Goal: Transaction & Acquisition: Purchase product/service

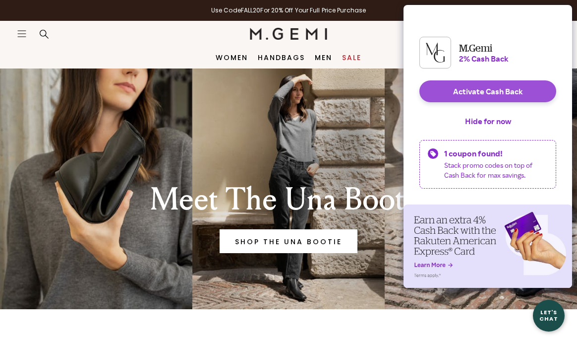
click at [451, 99] on button "Activate Cash Back" at bounding box center [487, 91] width 137 height 22
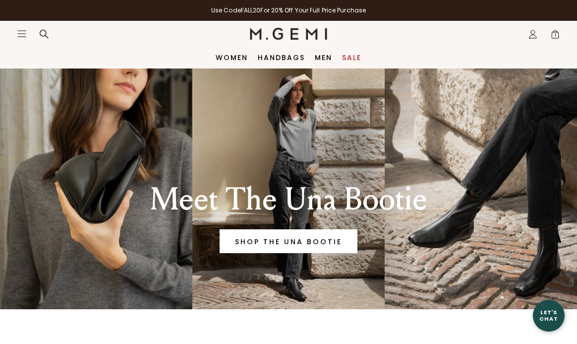
click at [349, 56] on link "Sale" at bounding box center [351, 58] width 19 height 8
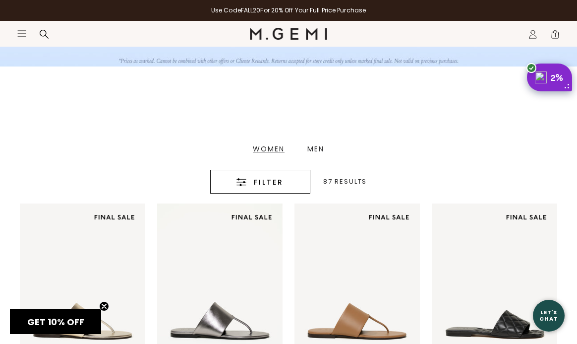
scroll to position [148, 0]
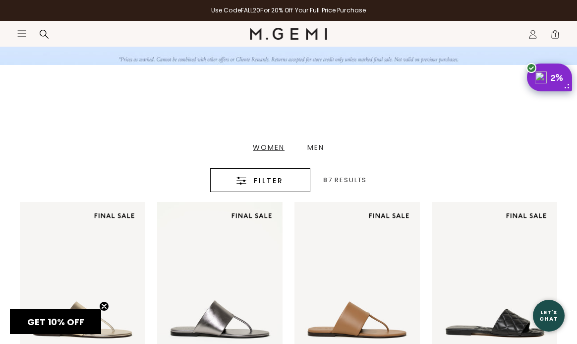
click at [270, 151] on div "Women" at bounding box center [269, 147] width 32 height 7
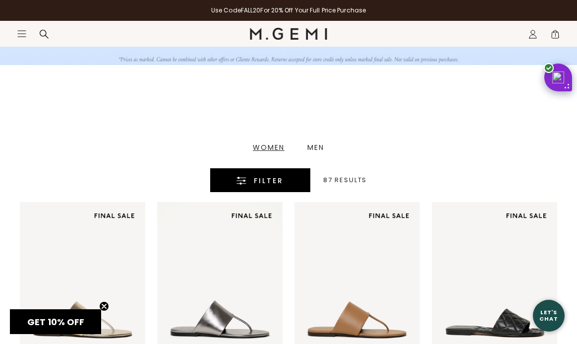
click at [264, 177] on span "Filter" at bounding box center [269, 181] width 30 height 12
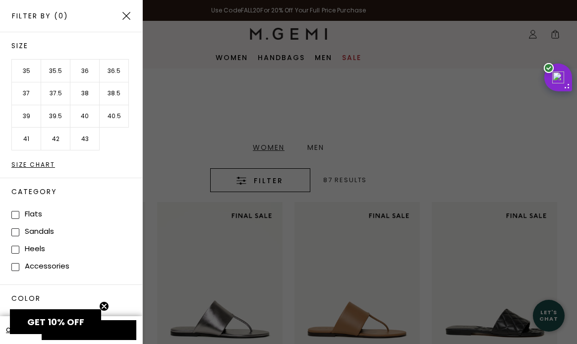
click at [24, 143] on li "41" at bounding box center [26, 138] width 29 height 23
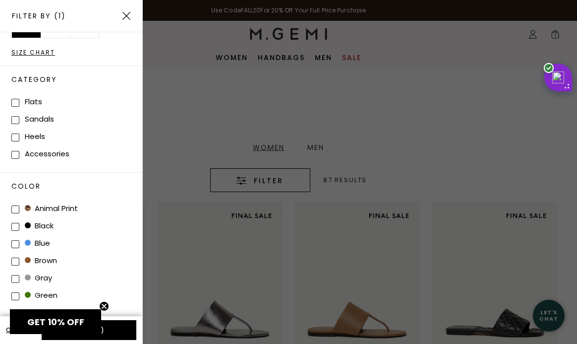
scroll to position [248, 0]
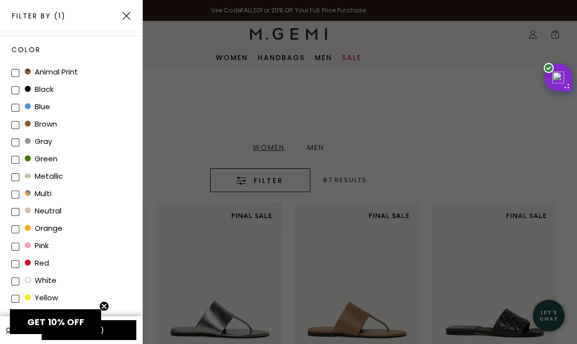
click at [102, 306] on circle "Close teaser" at bounding box center [104, 305] width 9 height 9
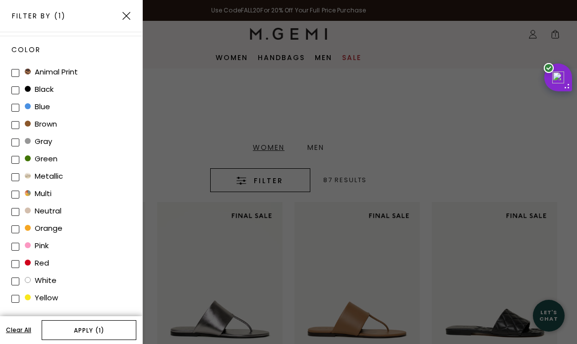
click at [87, 328] on button "Apply (1)" at bounding box center [89, 330] width 95 height 20
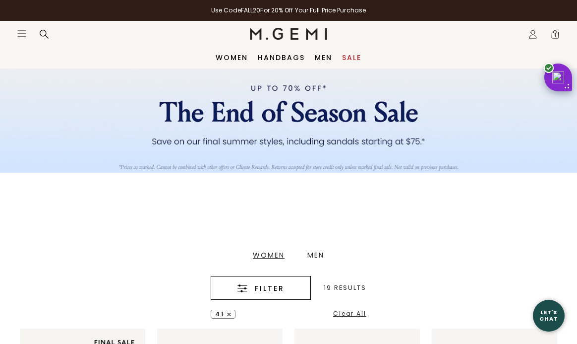
scroll to position [34, 0]
